Goal: Task Accomplishment & Management: Use online tool/utility

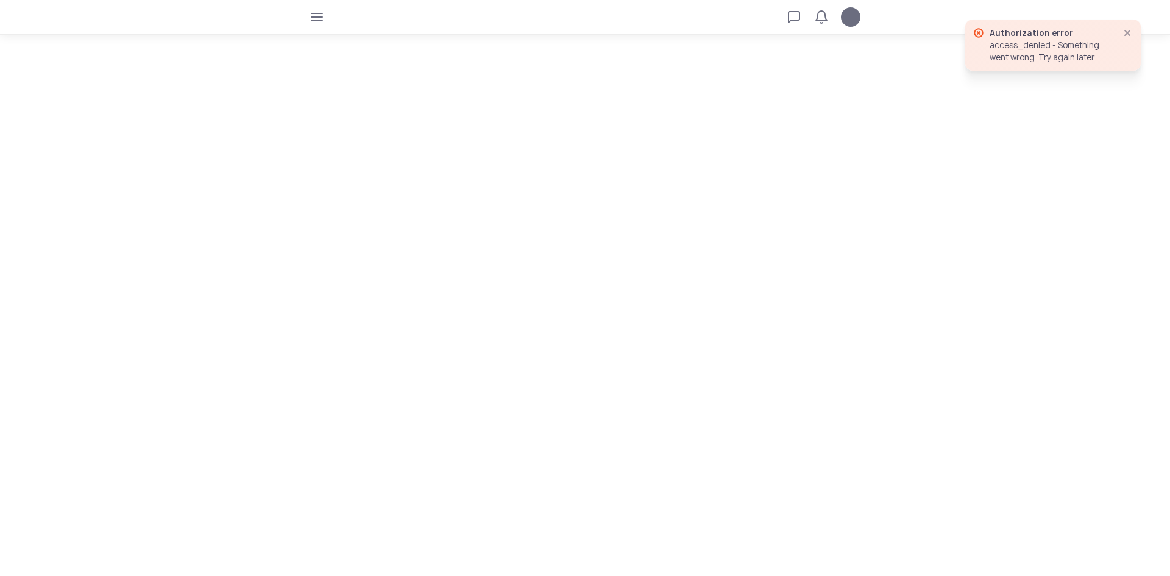
click at [1124, 34] on icon "button" at bounding box center [1128, 33] width 10 height 10
click at [315, 16] on icon "button" at bounding box center [317, 17] width 10 height 10
